Goal: Task Accomplishment & Management: Manage account settings

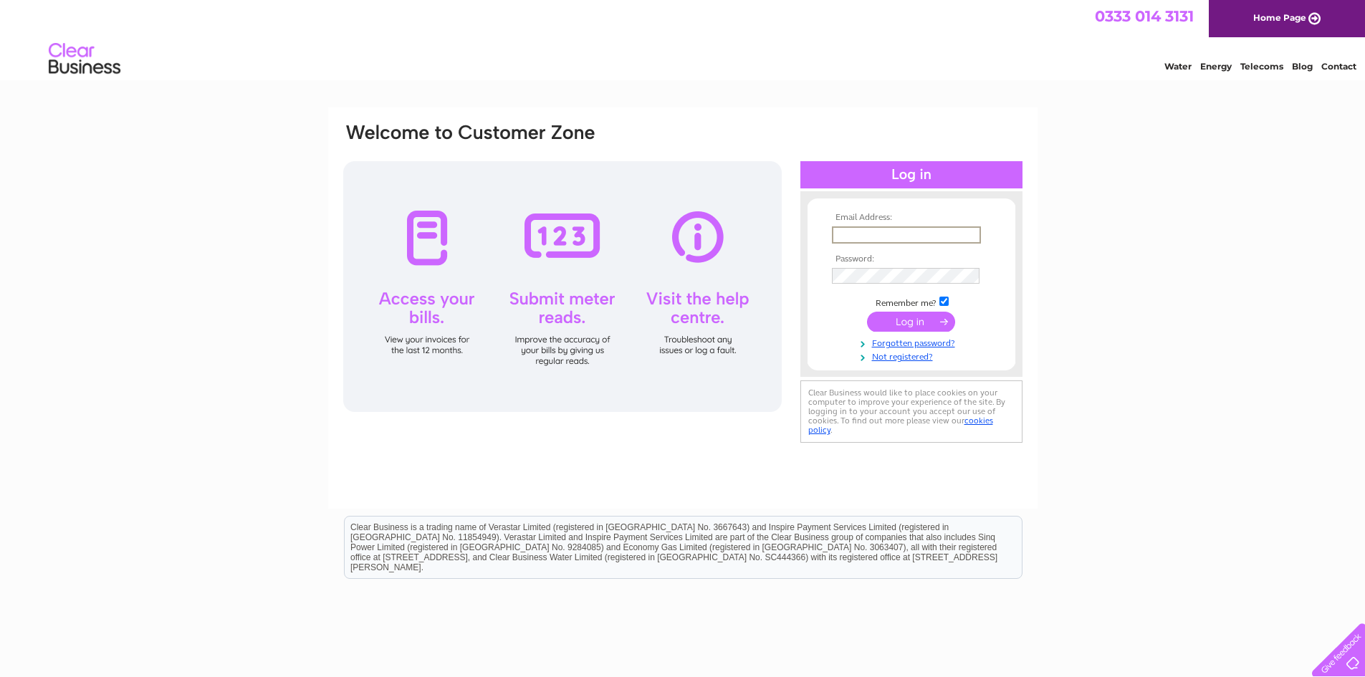
click at [892, 238] on input "text" at bounding box center [906, 234] width 149 height 17
click at [882, 234] on input "text" at bounding box center [906, 234] width 149 height 17
type input "[EMAIL_ADDRESS][DOMAIN_NAME]"
click at [867, 312] on input "submit" at bounding box center [911, 322] width 88 height 20
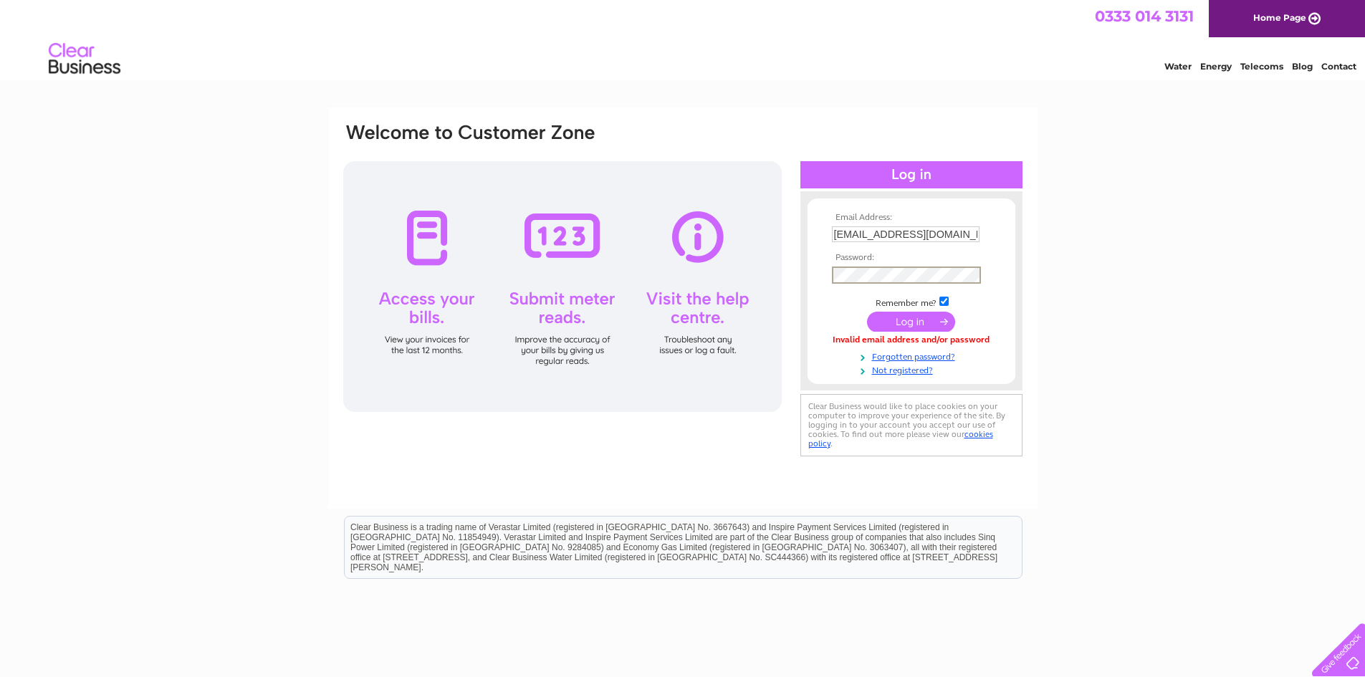
click at [867, 312] on input "submit" at bounding box center [911, 322] width 88 height 20
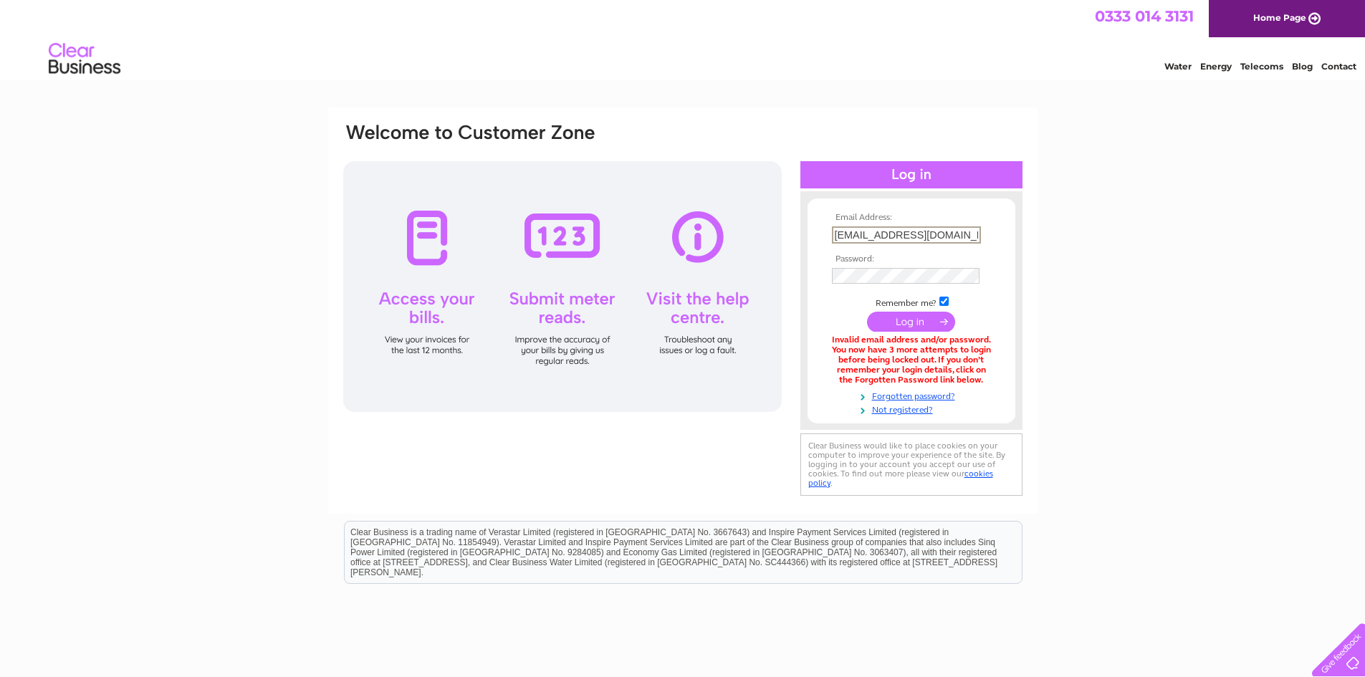
click at [910, 236] on input "[EMAIL_ADDRESS][DOMAIN_NAME]" at bounding box center [906, 234] width 149 height 17
type input "Owen.sherbourne@usdaw.org.uk"
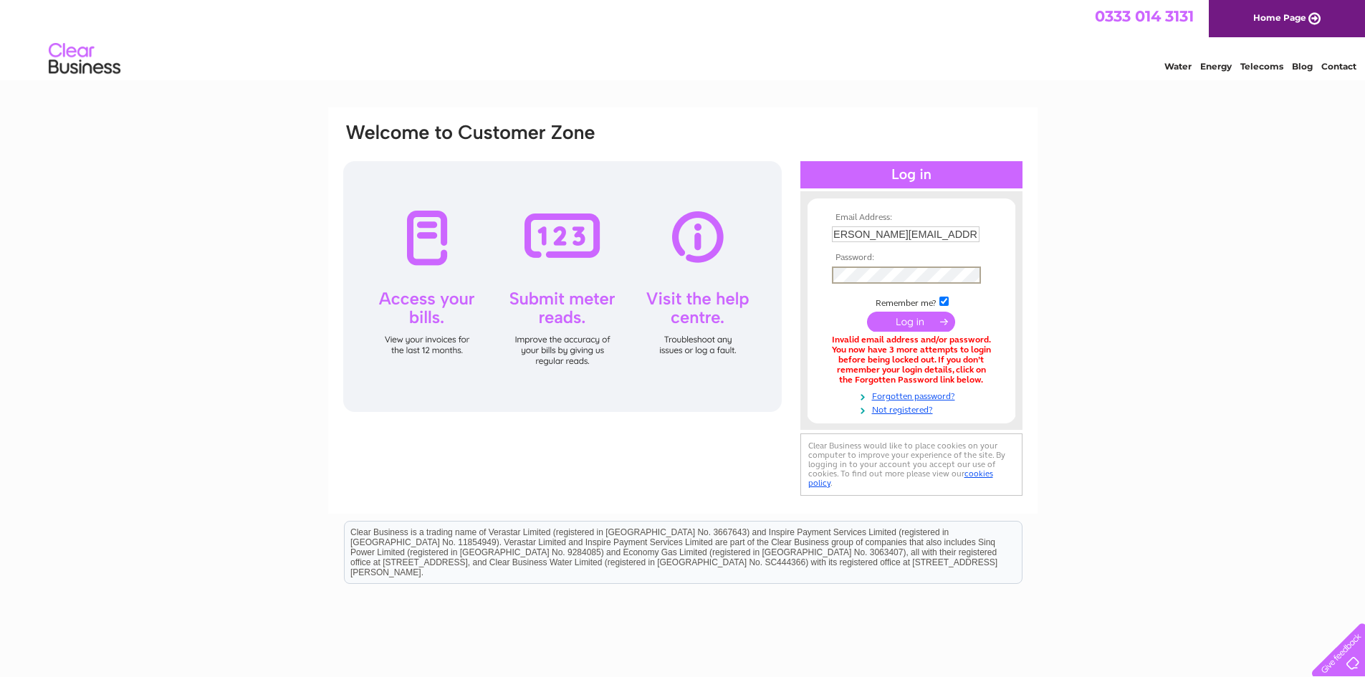
scroll to position [0, 0]
click at [867, 312] on input "submit" at bounding box center [911, 322] width 88 height 20
drag, startPoint x: 904, startPoint y: 236, endPoint x: 988, endPoint y: 244, distance: 84.2
click at [988, 244] on td "Owen.sherbourne@usdaw.org.uk" at bounding box center [911, 235] width 166 height 24
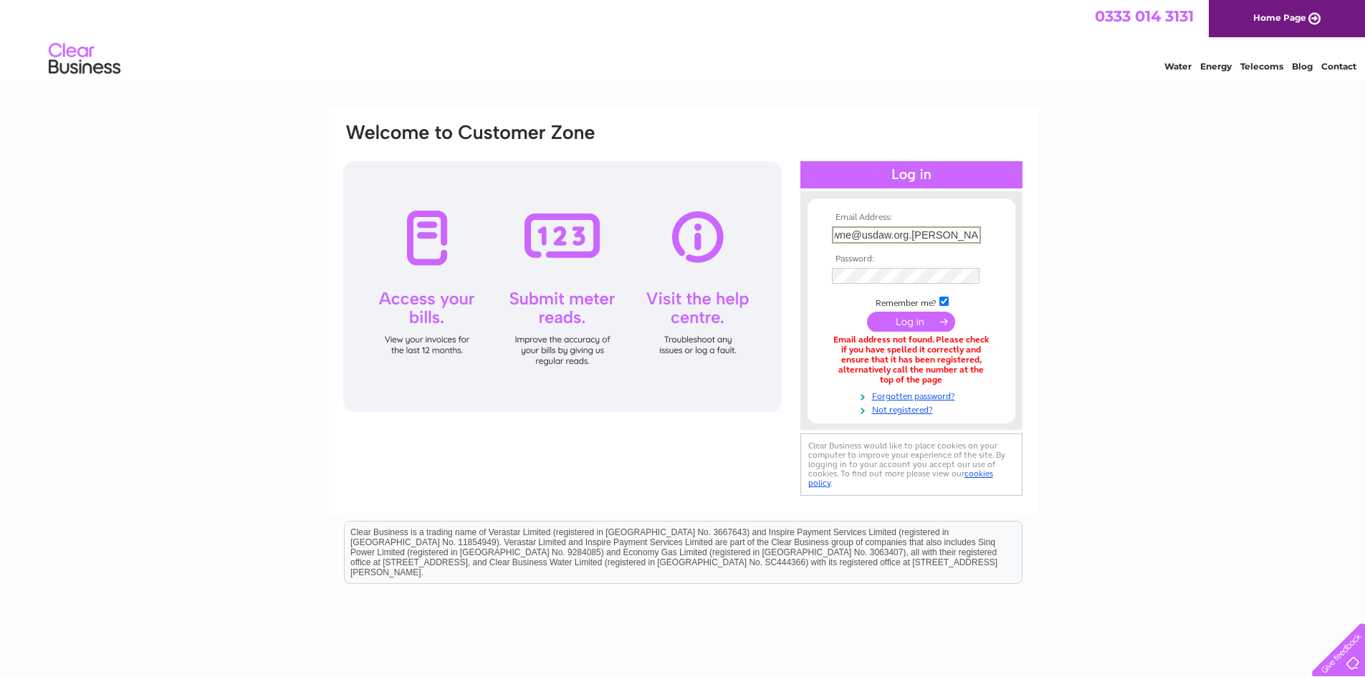
scroll to position [0, 0]
drag, startPoint x: 845, startPoint y: 238, endPoint x: 824, endPoint y: 236, distance: 20.8
click at [824, 236] on form "Email Address: Owne@usdaw.org.uken.sherbour Password:" at bounding box center [912, 314] width 208 height 203
click at [859, 236] on input "Owne@usdaw.org.uken.sherbour" at bounding box center [906, 234] width 149 height 17
drag, startPoint x: 835, startPoint y: 236, endPoint x: 964, endPoint y: 227, distance: 129.3
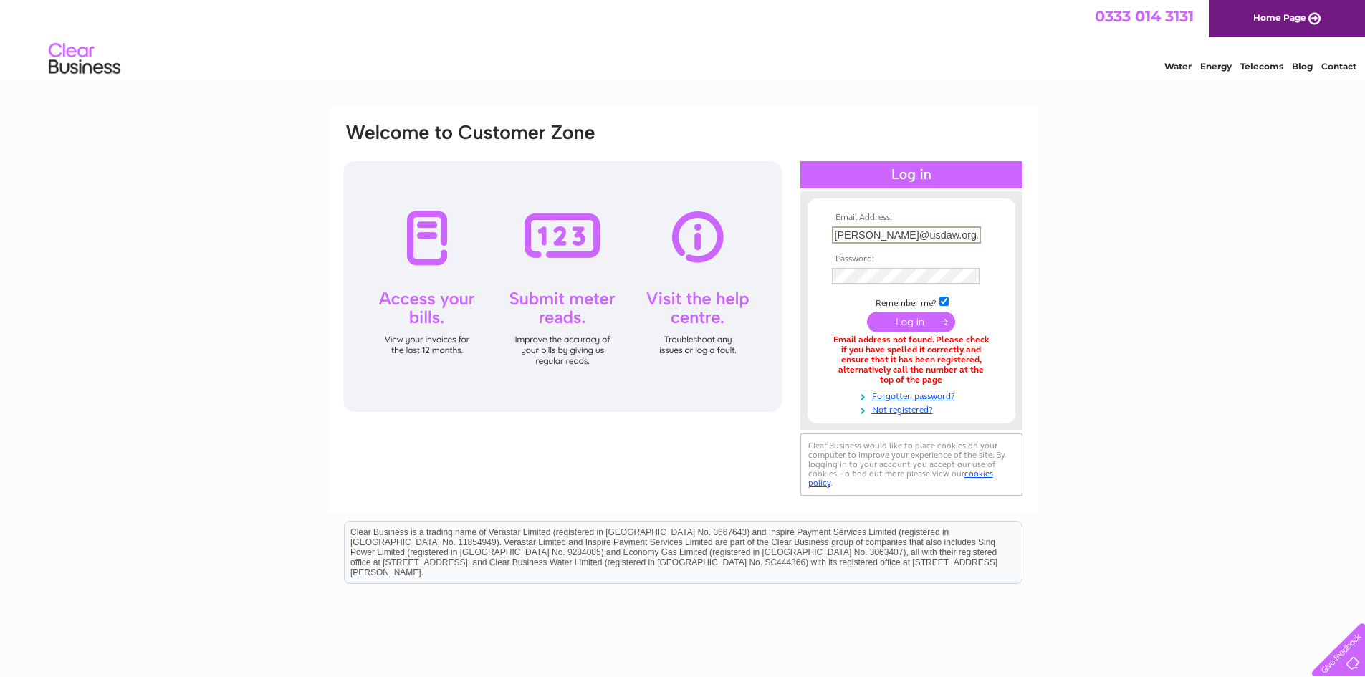
click at [964, 227] on input "Owen@usdaw.org.uken.sherbour" at bounding box center [906, 234] width 149 height 17
click at [965, 231] on input "Owen@usdaw.org.uken.sherbour" at bounding box center [906, 234] width 149 height 17
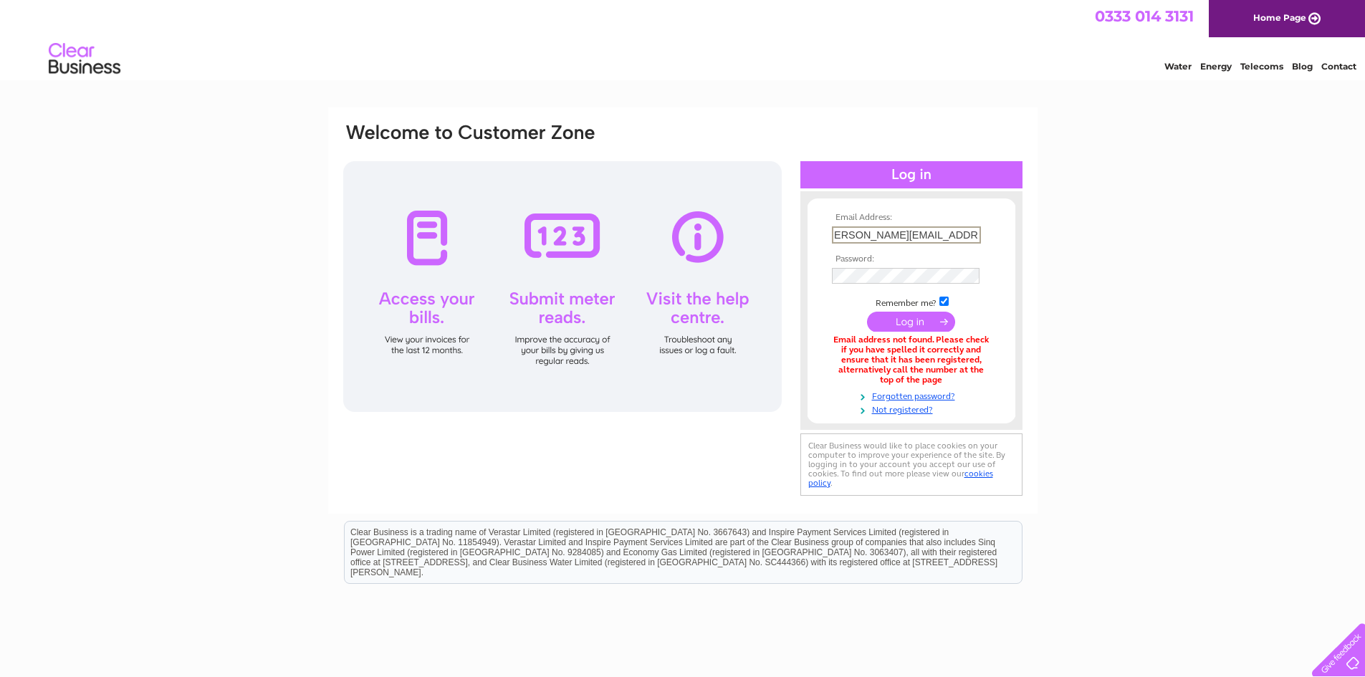
type input "Owen.sherbourne@usdaw.org.uk"
click at [907, 317] on input "submit" at bounding box center [911, 322] width 88 height 20
drag, startPoint x: 937, startPoint y: 234, endPoint x: 1004, endPoint y: 243, distance: 67.2
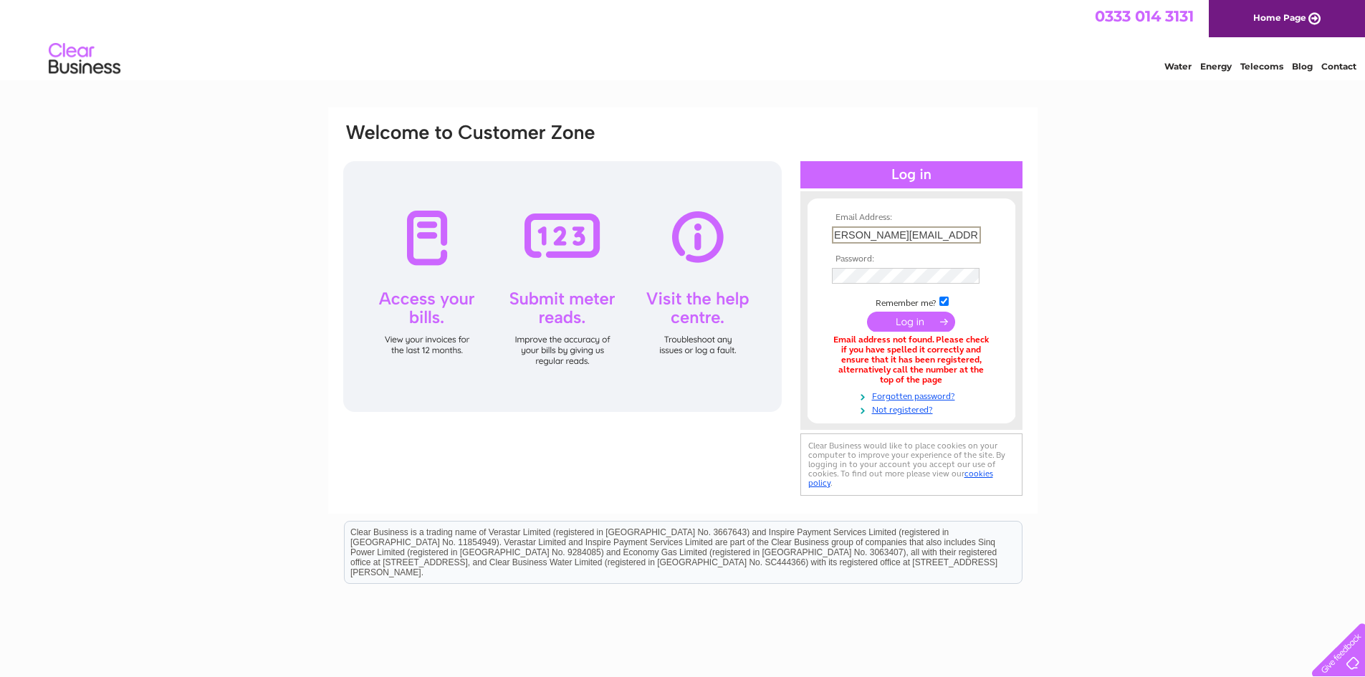
click at [1004, 243] on form "Email Address: Owen.sherbourne@usdaw.org.uk Password:" at bounding box center [912, 314] width 208 height 203
drag, startPoint x: 884, startPoint y: 236, endPoint x: 816, endPoint y: 242, distance: 69.0
click at [816, 242] on form "Email Address: Owen.sherbourne@usdaw.org.uk Password:" at bounding box center [912, 314] width 208 height 203
click at [902, 234] on input "Owen.sherbourne@usdaw.org.uk" at bounding box center [906, 234] width 149 height 17
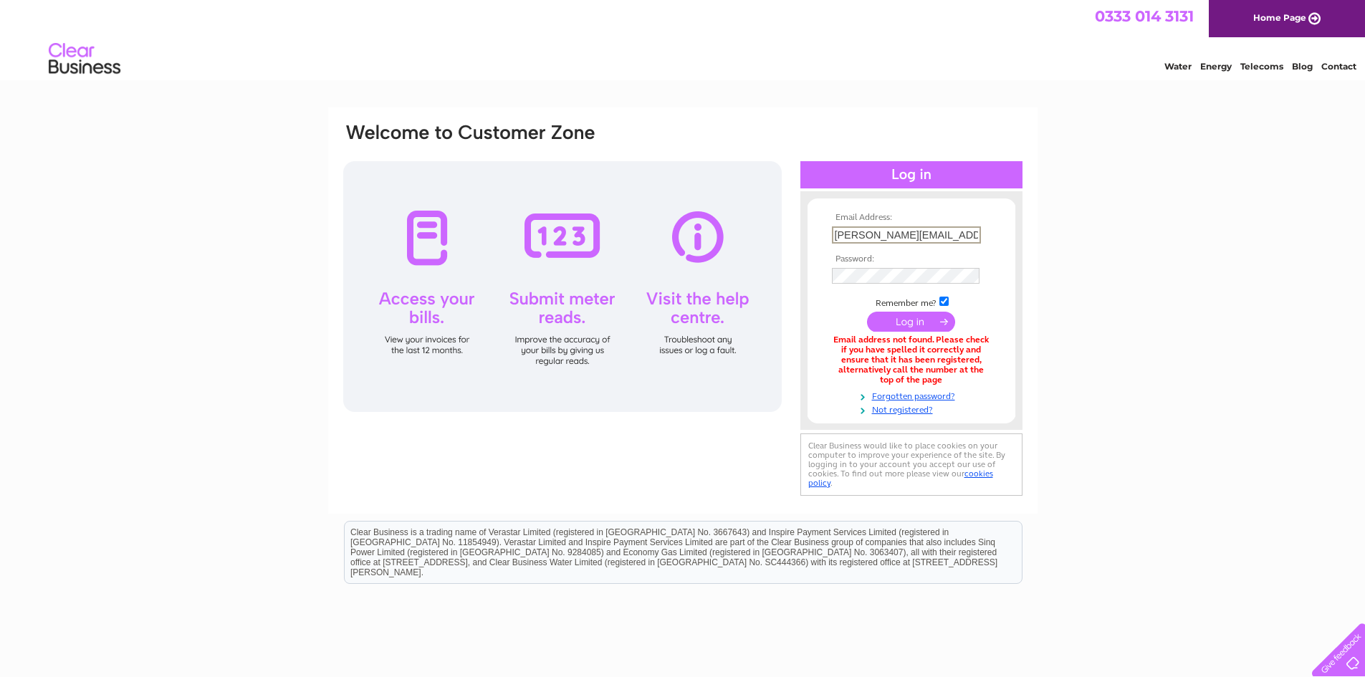
type input "Owen.sherborne@usdaw.org.uk"
click at [867, 312] on input "submit" at bounding box center [911, 322] width 88 height 20
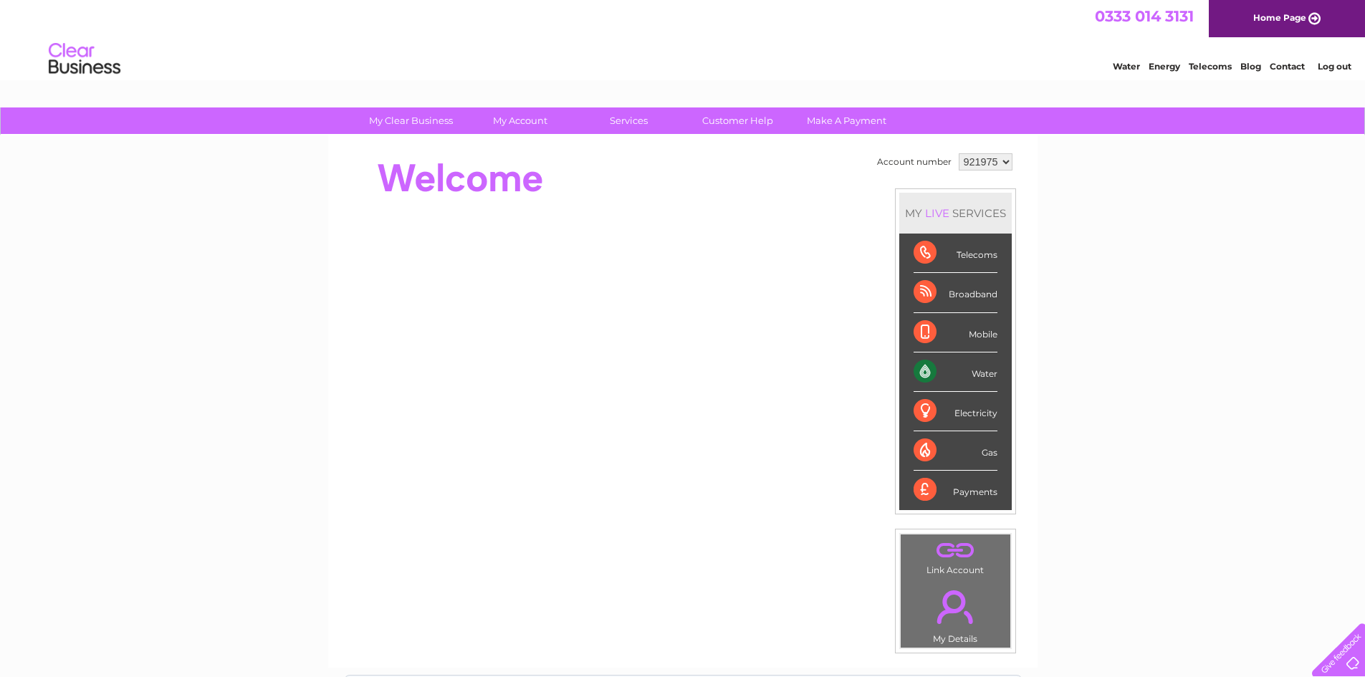
click at [1007, 162] on select "921975 921976" at bounding box center [986, 161] width 54 height 17
select select "921976"
click at [959, 153] on select "921975 921976" at bounding box center [986, 161] width 54 height 17
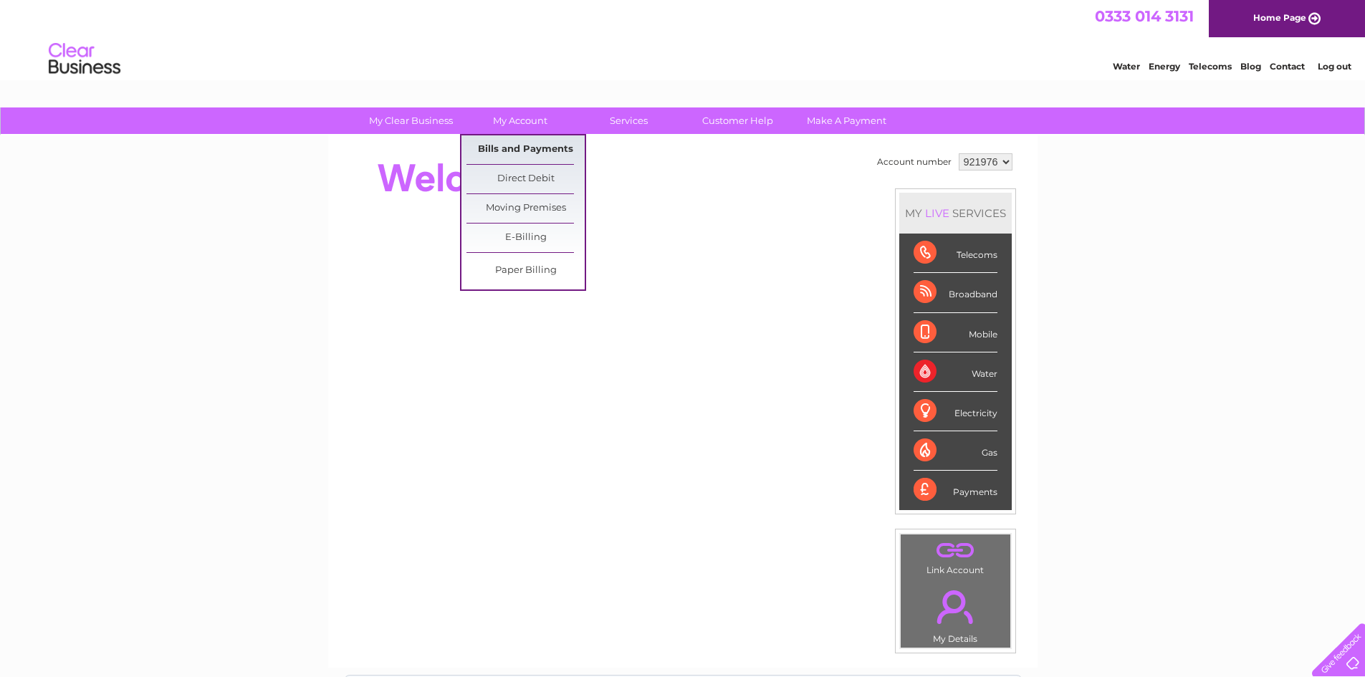
click at [554, 148] on link "Bills and Payments" at bounding box center [526, 149] width 118 height 29
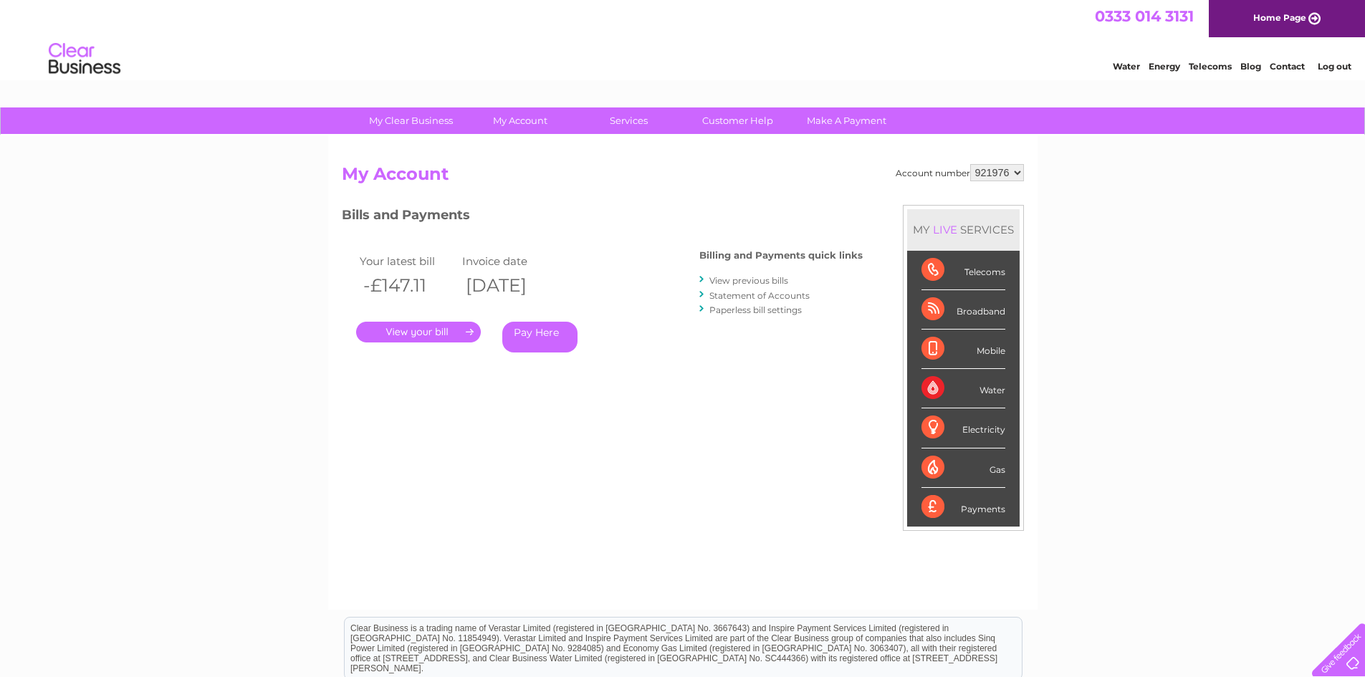
click at [1015, 171] on select "921975 921976" at bounding box center [997, 172] width 54 height 17
select select "921975"
click at [970, 164] on select "921975 921976" at bounding box center [997, 172] width 54 height 17
click at [443, 331] on link "." at bounding box center [418, 332] width 125 height 21
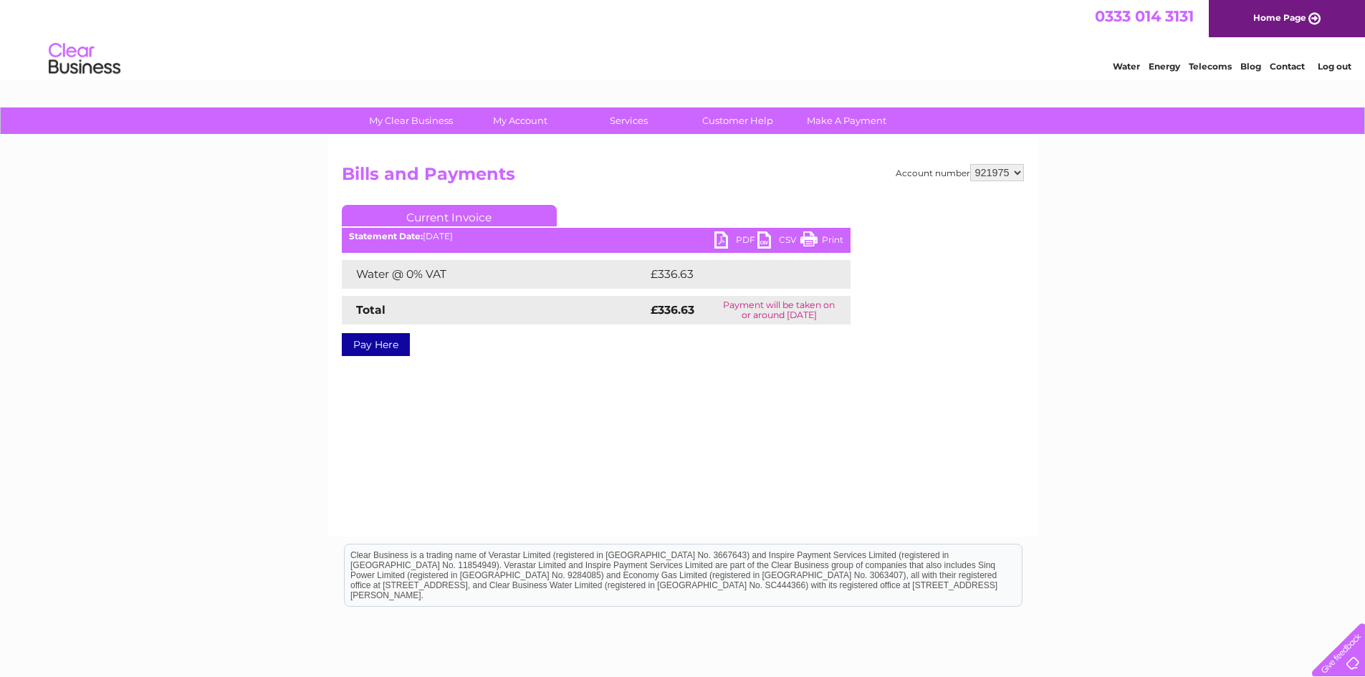
click at [730, 238] on link "PDF" at bounding box center [735, 241] width 43 height 21
click at [723, 238] on link "PDF" at bounding box center [735, 241] width 43 height 21
click at [726, 237] on link "PDF" at bounding box center [735, 241] width 43 height 21
